Goal: Navigation & Orientation: Find specific page/section

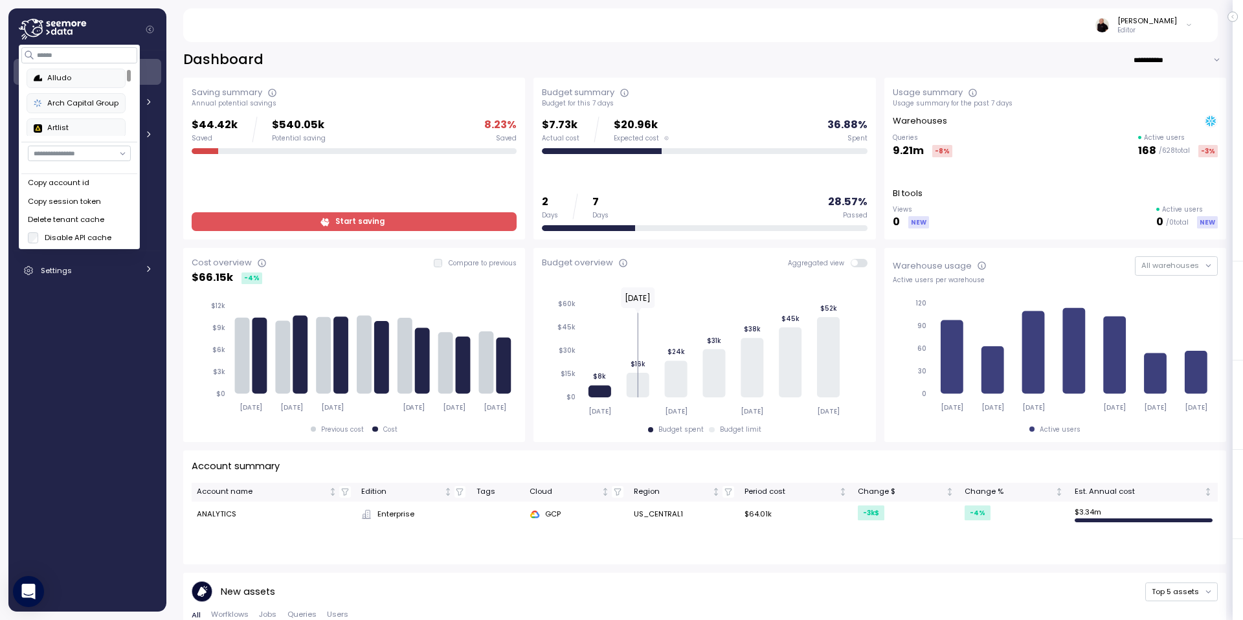
click at [56, 81] on div "Alludo" at bounding box center [76, 79] width 85 height 12
click at [76, 75] on div "Alludo" at bounding box center [76, 79] width 85 height 12
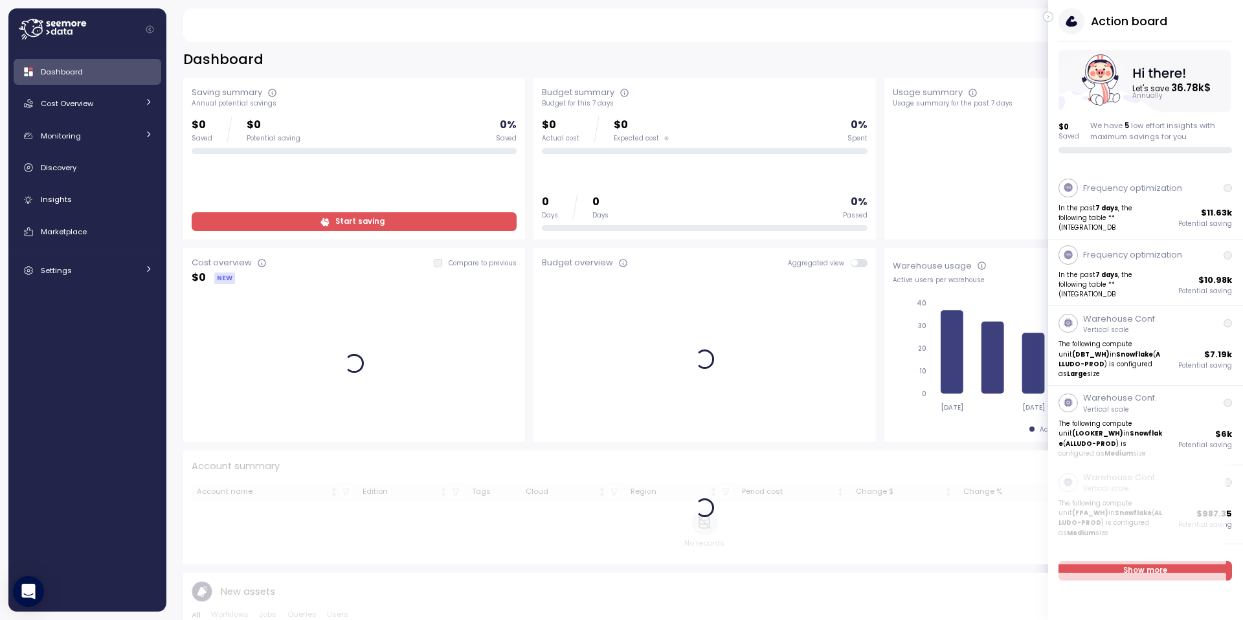
click at [1051, 16] on button "button" at bounding box center [1048, 17] width 10 height 10
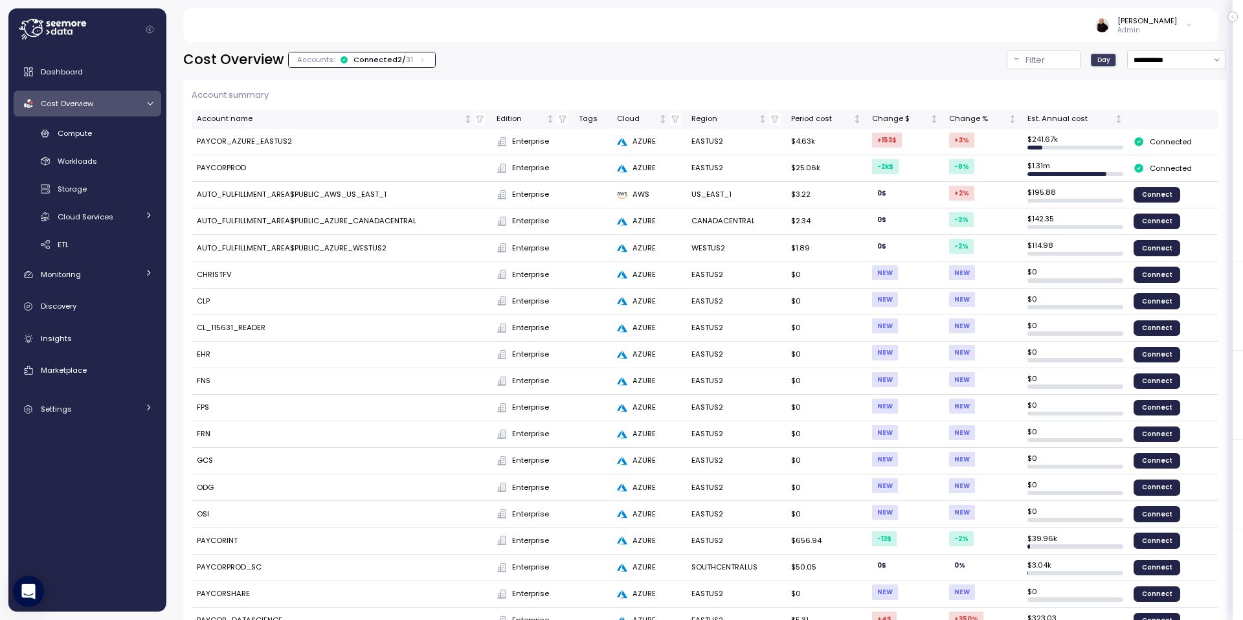
scroll to position [1, 0]
